Goal: Task Accomplishment & Management: Use online tool/utility

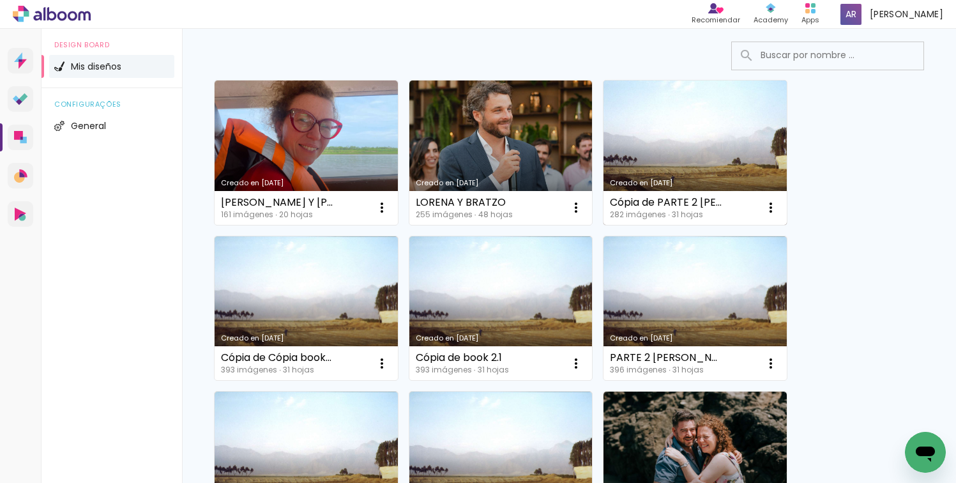
scroll to position [104, 0]
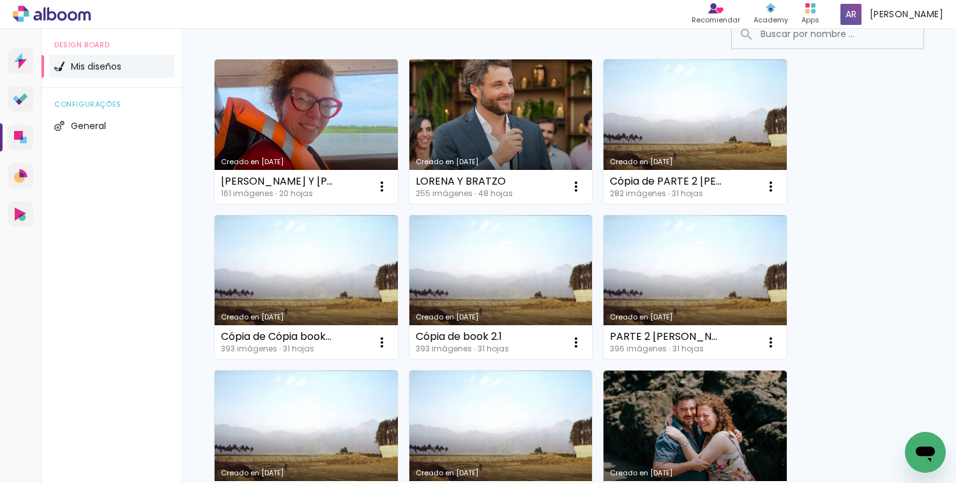
click at [529, 117] on link "Creado en [DATE]" at bounding box center [500, 131] width 183 height 144
